Goal: Navigation & Orientation: Find specific page/section

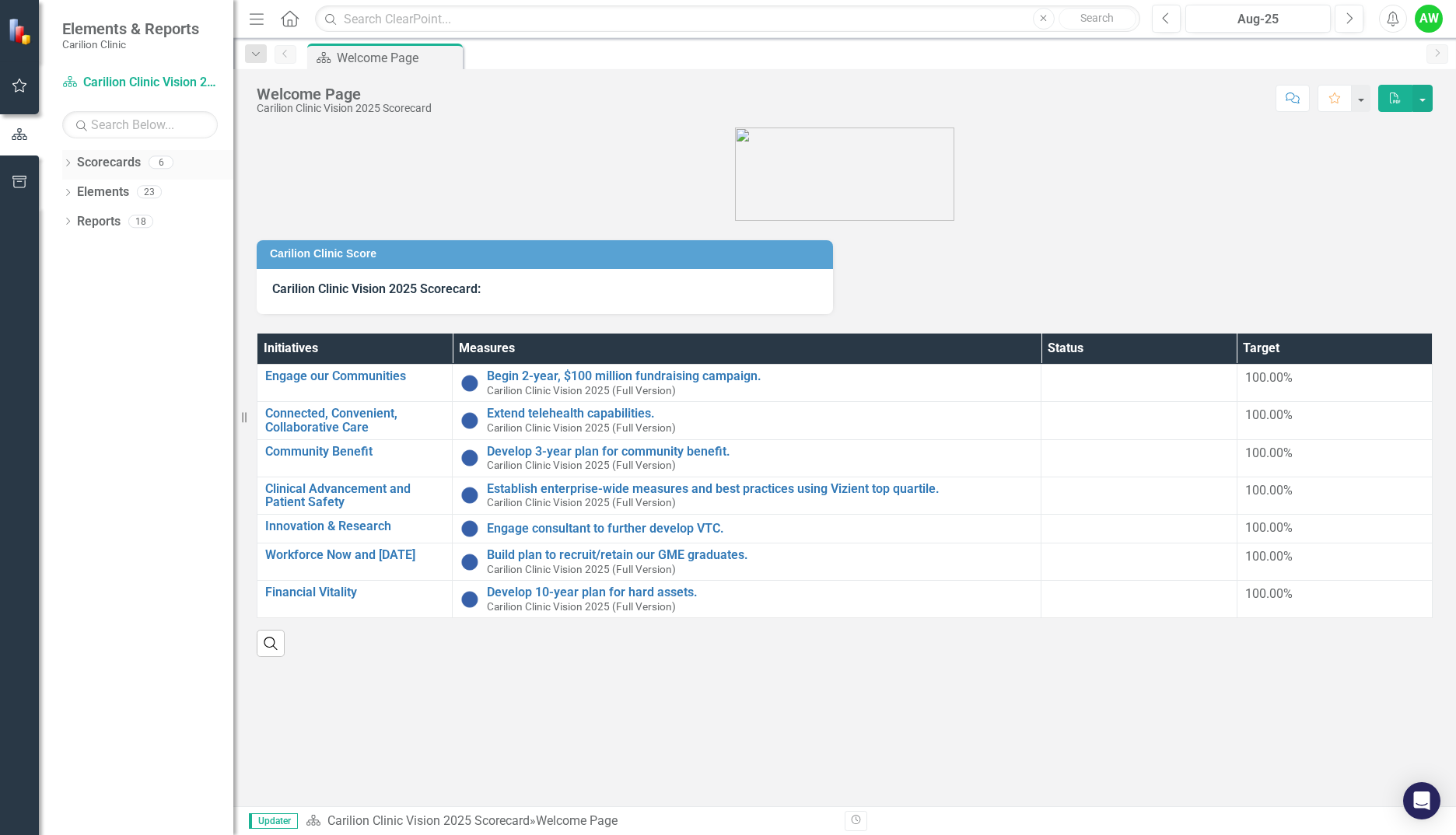
click at [73, 168] on icon "Dropdown" at bounding box center [67, 164] width 11 height 8
click at [76, 192] on icon "Dropdown" at bounding box center [76, 191] width 12 height 9
click at [144, 227] on link "Carilion Clinic Vision 2025 Scorecard" at bounding box center [167, 222] width 132 height 18
click at [130, 255] on link "Department of Medicine" at bounding box center [167, 251] width 132 height 18
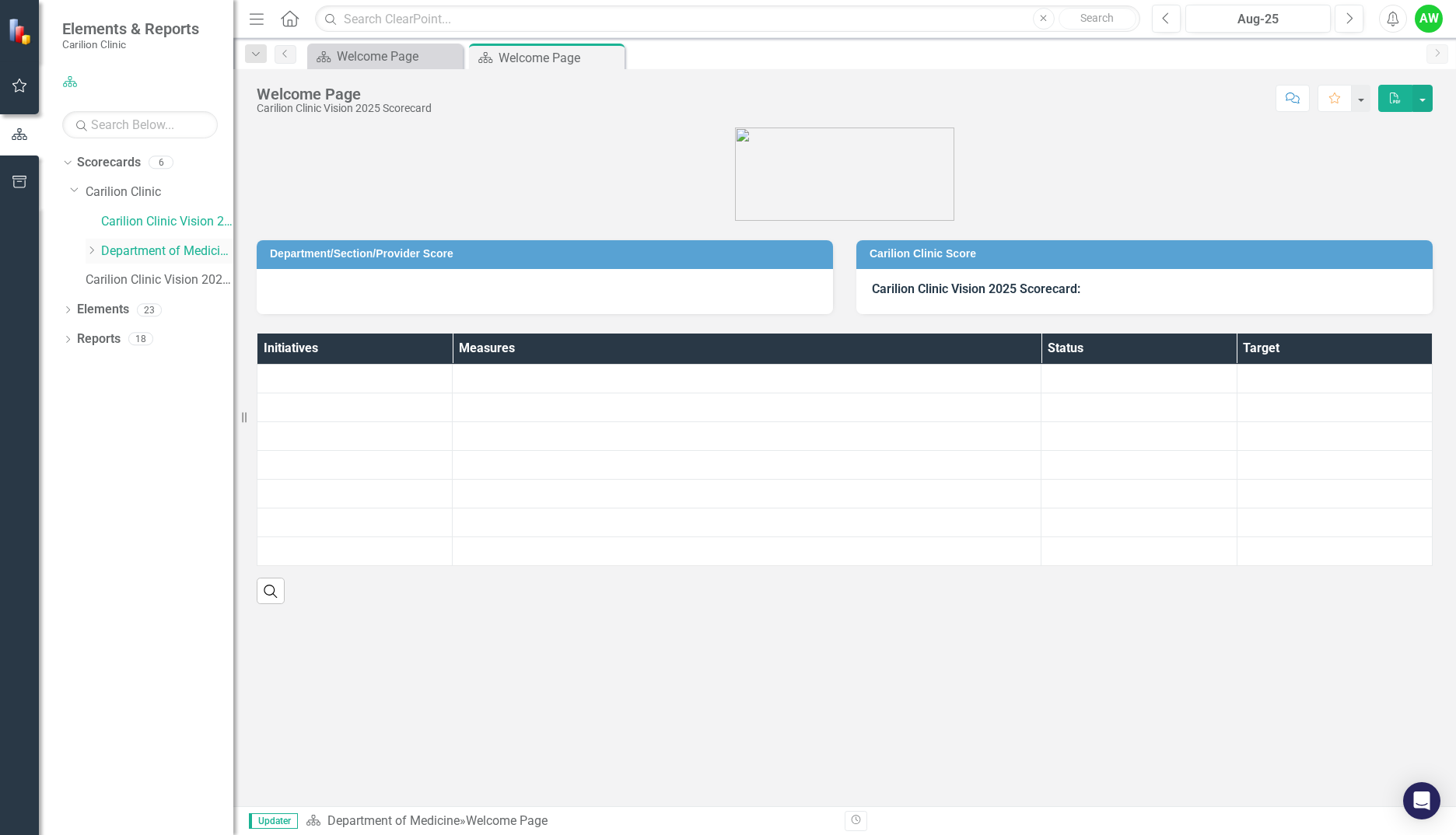
click at [88, 260] on div "Dropdown Department of Medicine" at bounding box center [159, 251] width 148 height 25
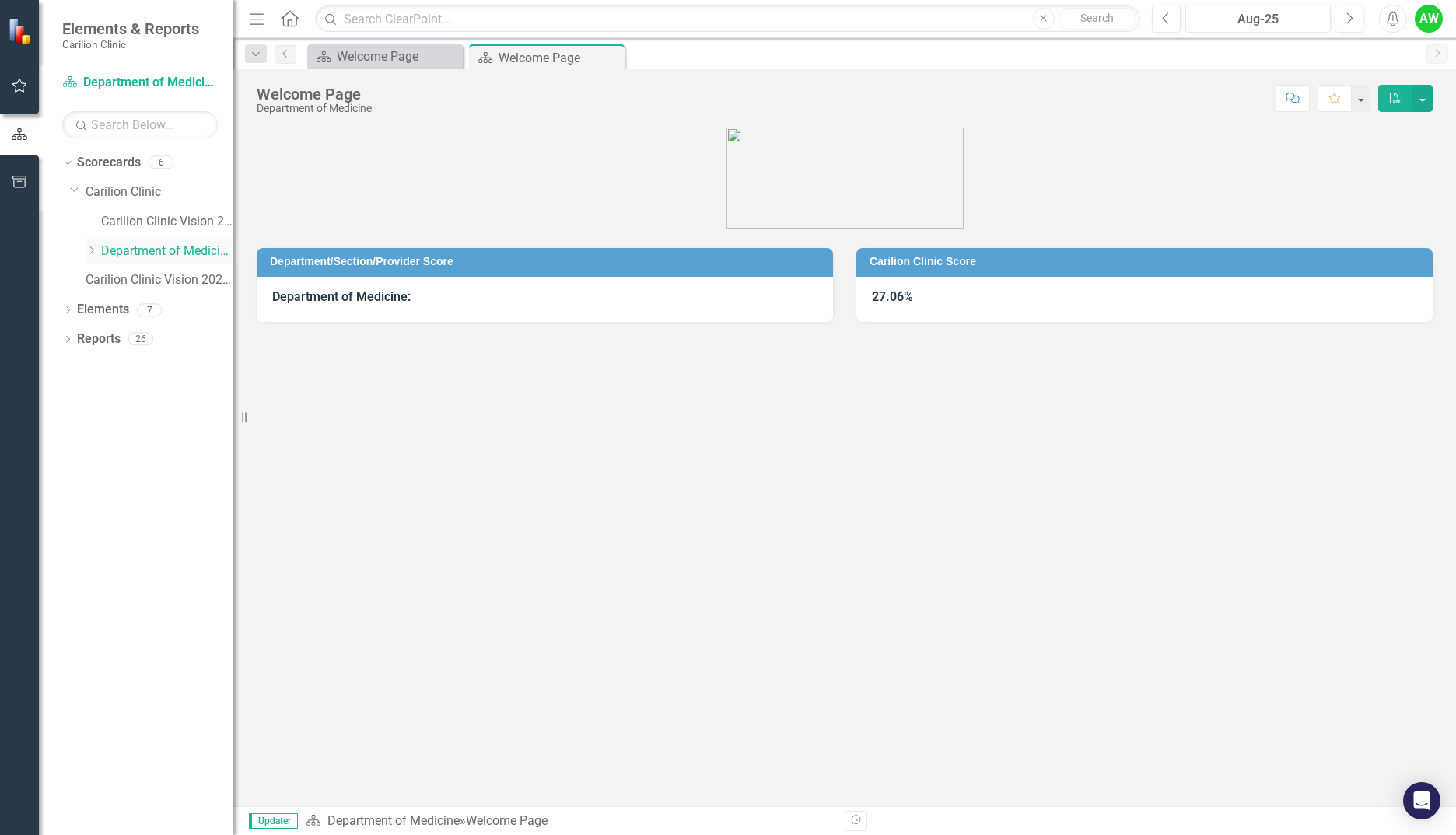
click at [93, 255] on div "Dropdown" at bounding box center [91, 250] width 12 height 14
click at [140, 274] on link "NRV General Cardiology" at bounding box center [175, 280] width 117 height 18
